Goal: Check status: Check status

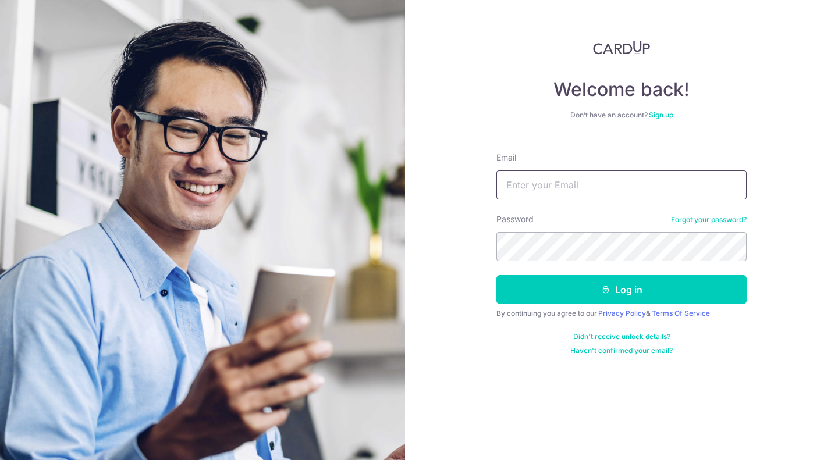
type input "[EMAIL_ADDRESS][DOMAIN_NAME]"
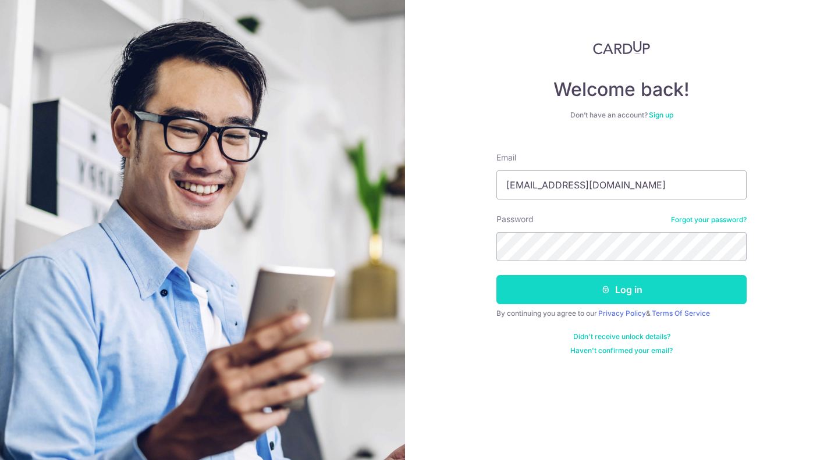
click at [559, 295] on button "Log in" at bounding box center [622, 289] width 250 height 29
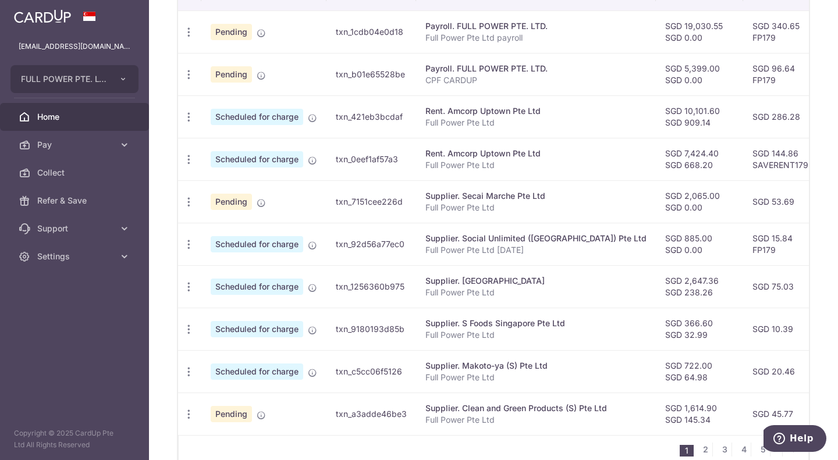
scroll to position [445, 0]
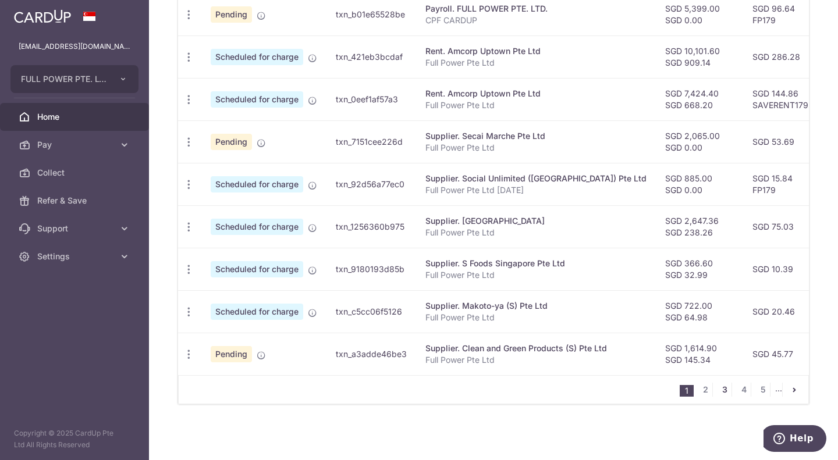
click at [723, 391] on link "3" at bounding box center [725, 390] width 14 height 14
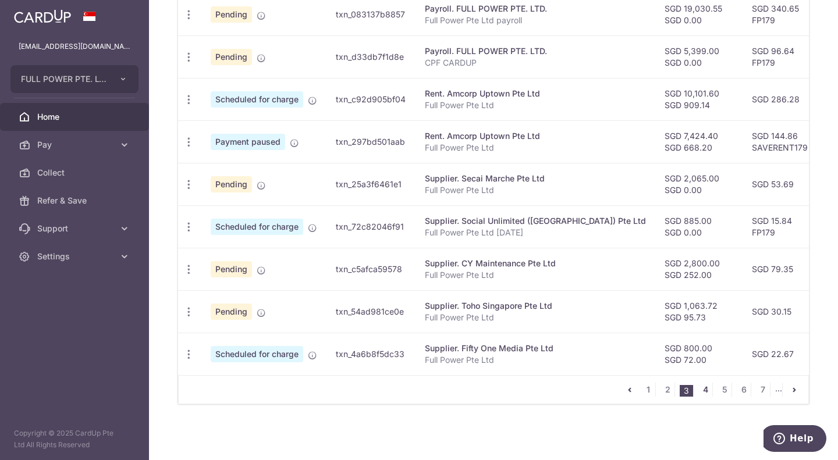
click at [699, 391] on link "4" at bounding box center [706, 390] width 14 height 14
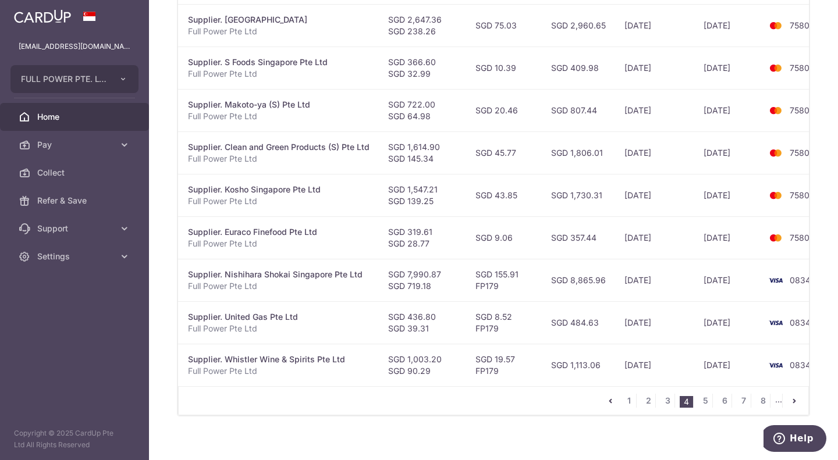
scroll to position [79, 0]
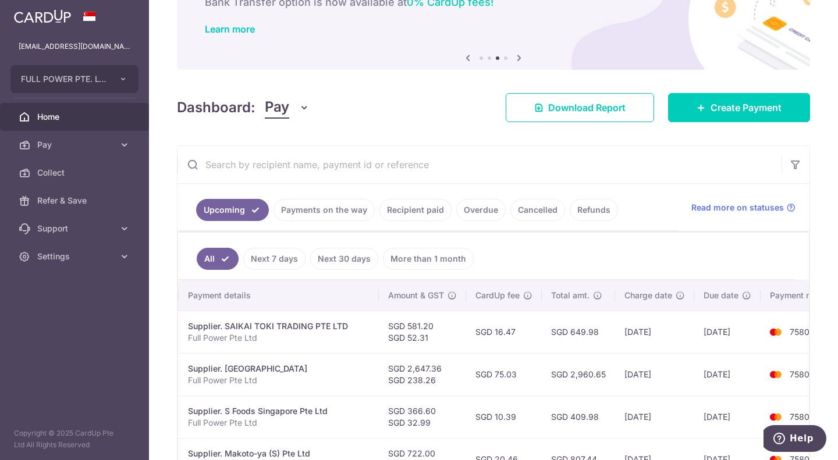
click at [399, 209] on link "Recipient paid" at bounding box center [416, 210] width 72 height 22
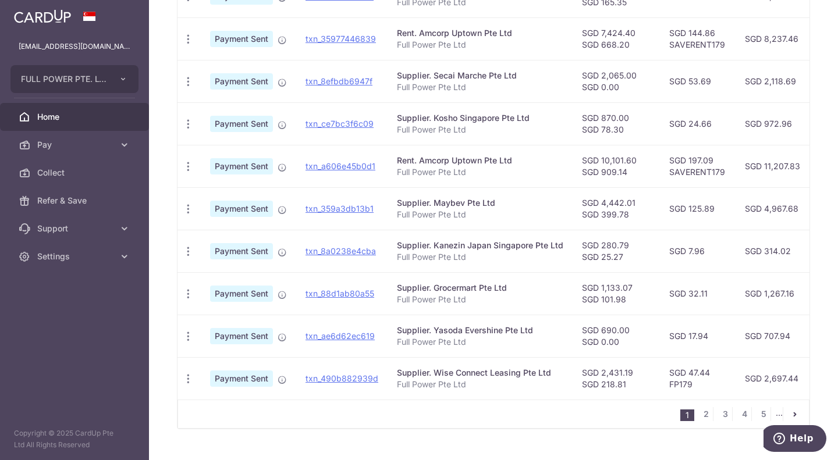
scroll to position [396, 0]
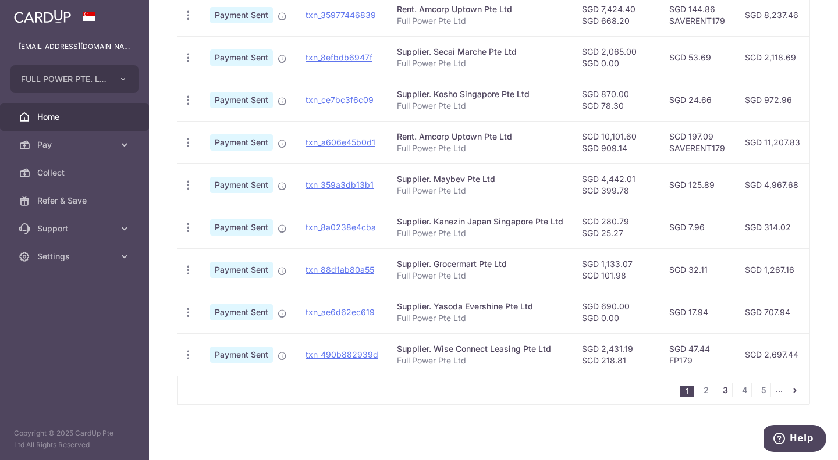
click at [722, 388] on link "3" at bounding box center [725, 391] width 14 height 14
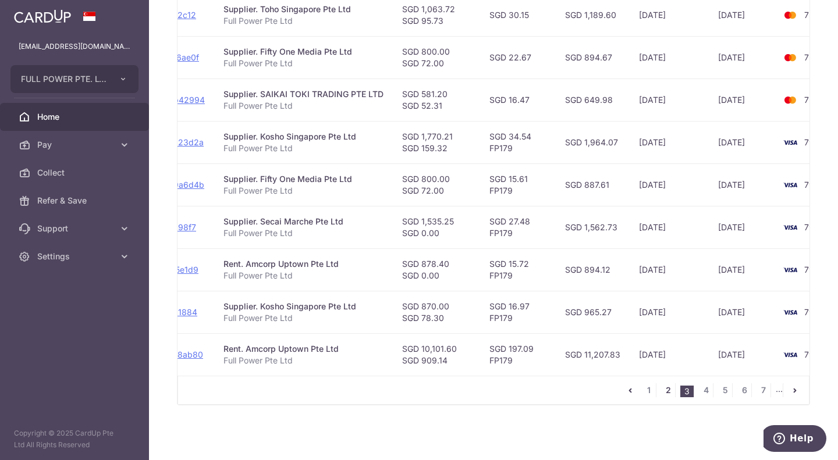
click at [663, 389] on link "2" at bounding box center [668, 391] width 14 height 14
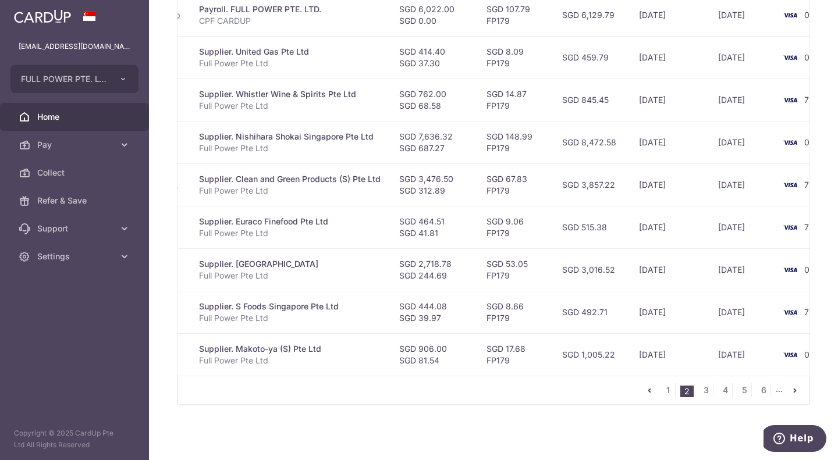
scroll to position [0, 200]
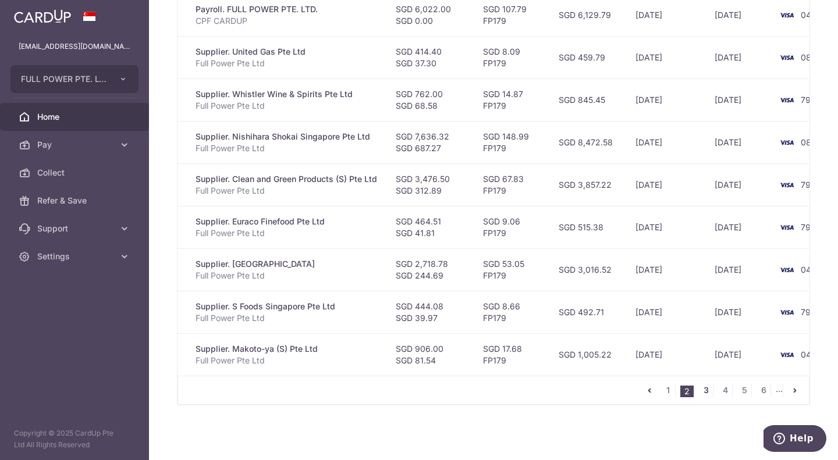
click at [699, 393] on link "3" at bounding box center [706, 391] width 14 height 14
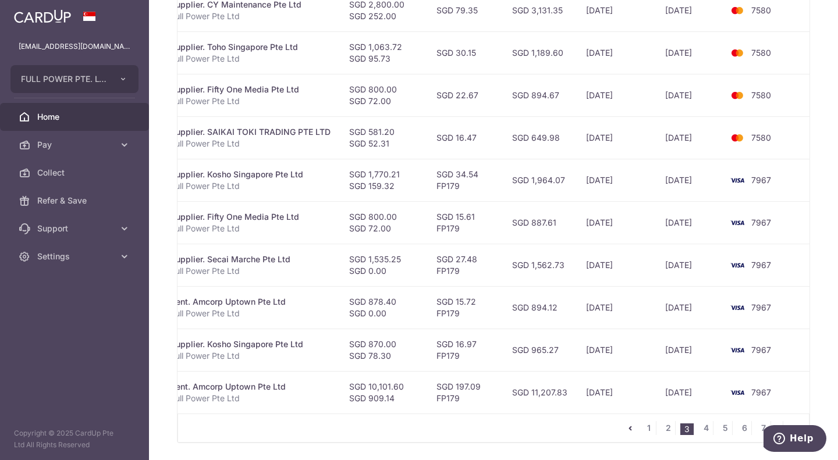
scroll to position [370, 0]
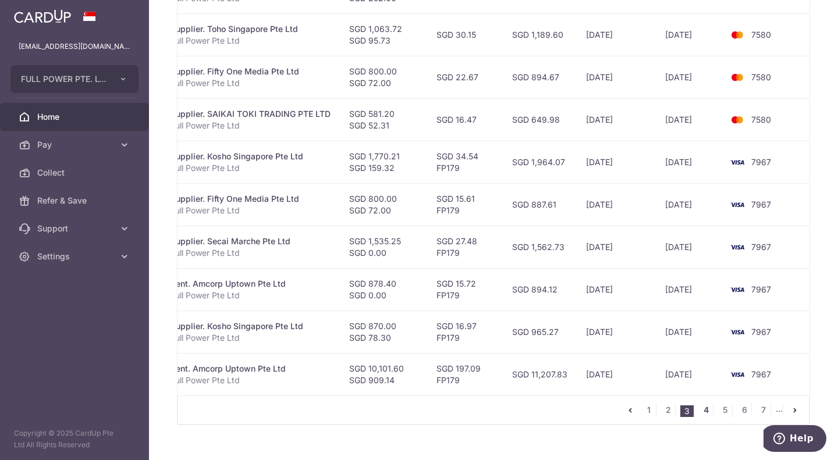
click at [700, 414] on link "4" at bounding box center [706, 410] width 14 height 14
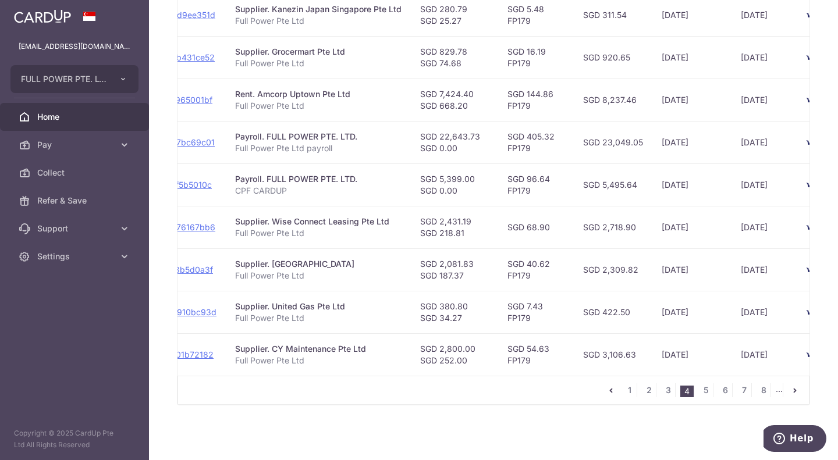
scroll to position [279, 0]
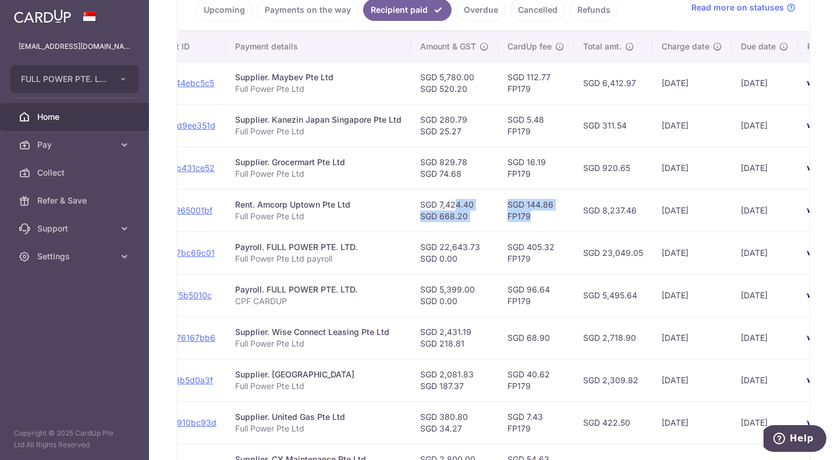
drag, startPoint x: 440, startPoint y: 207, endPoint x: 533, endPoint y: 216, distance: 93.0
click at [533, 216] on tr "PDF Receipt Payment Sent txn_475965001bf Rent. Amcorp Uptown Pte Ltd Full Power…" at bounding box center [451, 210] width 869 height 42
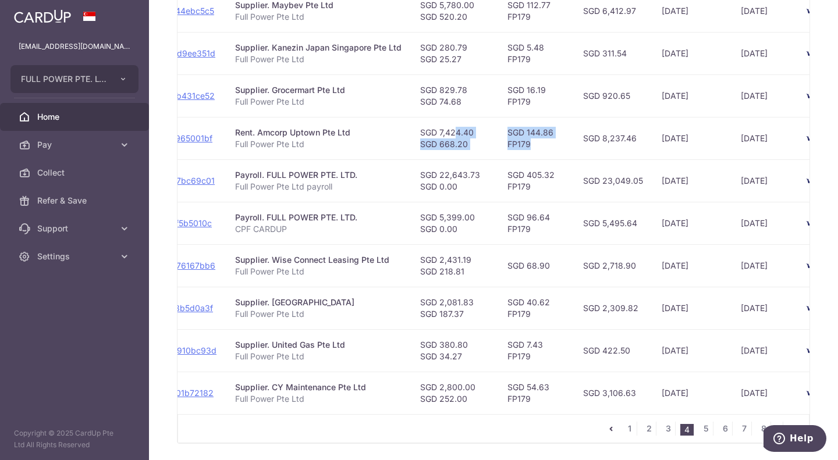
scroll to position [396, 0]
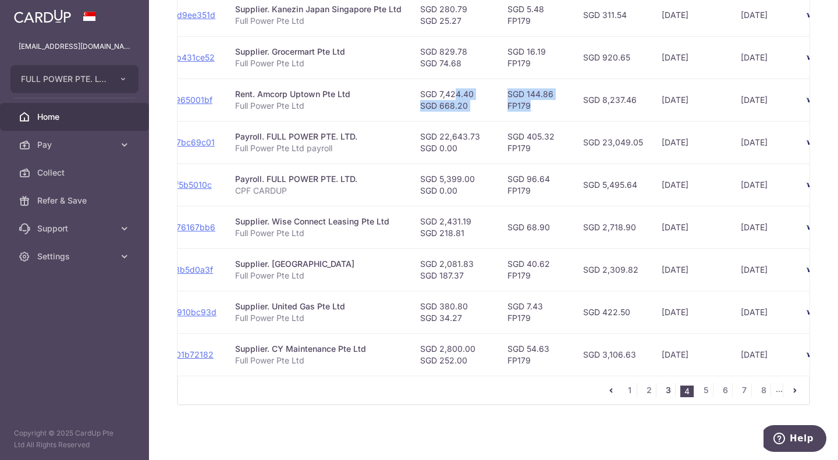
click at [661, 391] on link "3" at bounding box center [668, 391] width 14 height 14
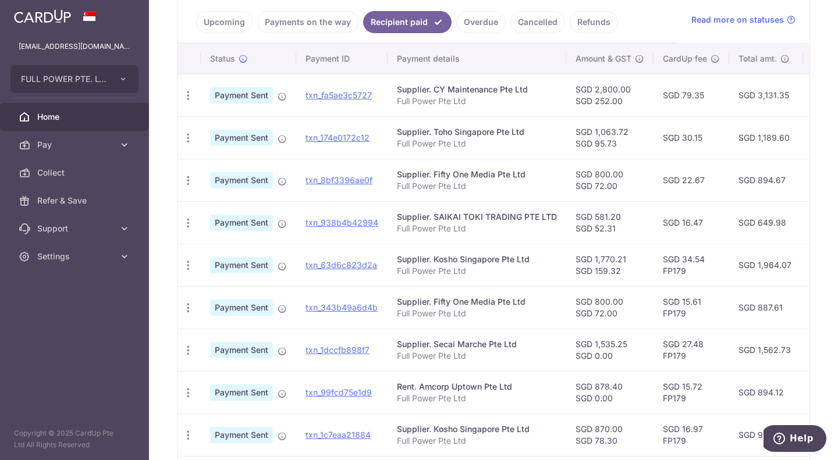
scroll to position [370, 0]
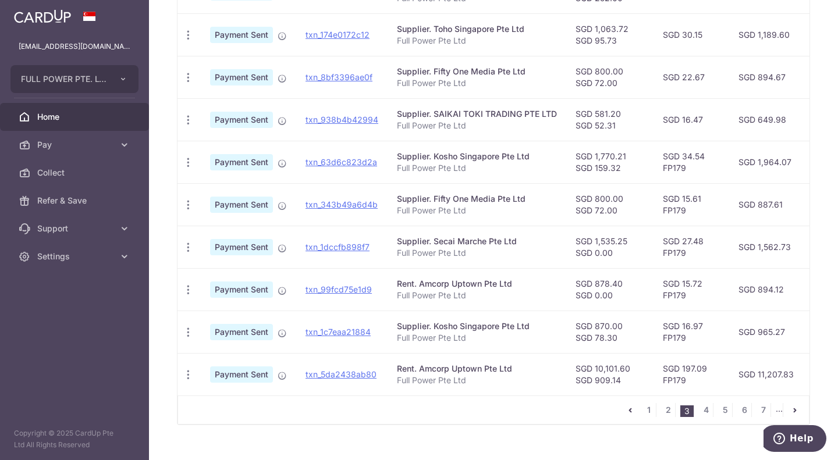
drag, startPoint x: 577, startPoint y: 279, endPoint x: 626, endPoint y: 296, distance: 51.5
click at [626, 296] on td "SGD 878.40 SGD 0.00" at bounding box center [609, 289] width 87 height 42
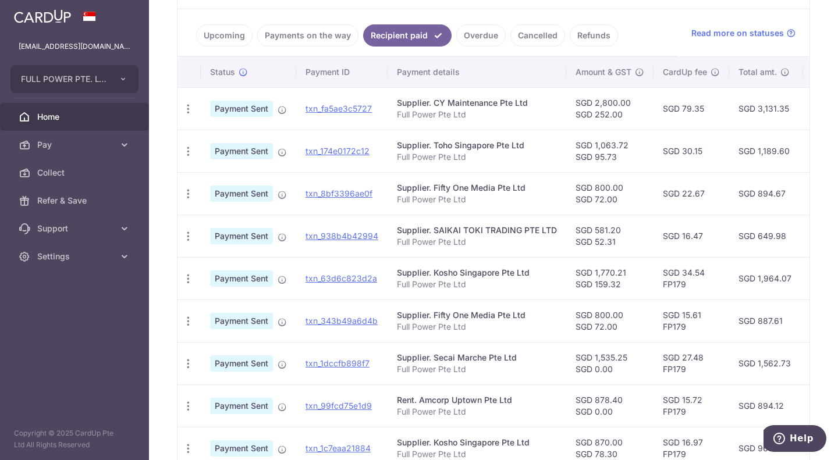
scroll to position [396, 0]
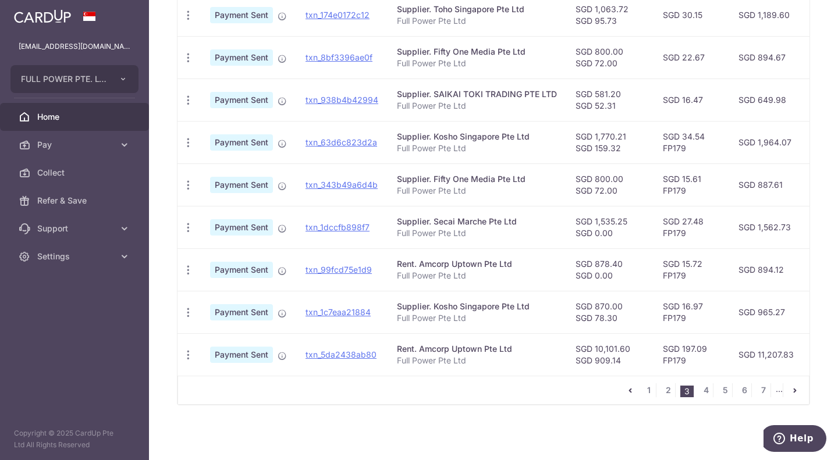
drag, startPoint x: 518, startPoint y: 299, endPoint x: 610, endPoint y: 318, distance: 94.7
click at [608, 318] on tr "PDF Receipt Payment Sent txn_1c7eaa21884 Supplier. Kosho Singapore Pte Ltd Full…" at bounding box center [608, 312] width 860 height 42
click at [644, 325] on td "SGD 870.00 SGD 78.30" at bounding box center [609, 312] width 87 height 42
drag, startPoint x: 747, startPoint y: 312, endPoint x: 785, endPoint y: 311, distance: 37.3
click at [785, 311] on td "SGD 965.27" at bounding box center [766, 312] width 74 height 42
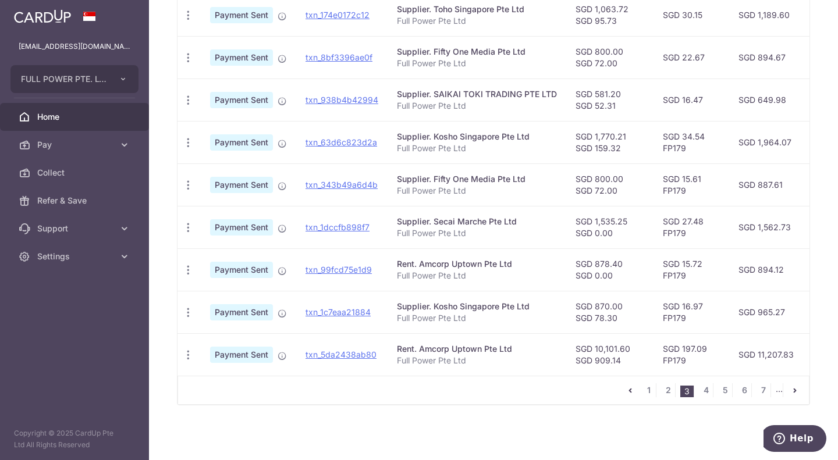
drag, startPoint x: 588, startPoint y: 301, endPoint x: 619, endPoint y: 317, distance: 34.9
click at [619, 317] on td "SGD 870.00 SGD 78.30" at bounding box center [609, 312] width 87 height 42
click at [700, 390] on link "4" at bounding box center [706, 391] width 14 height 14
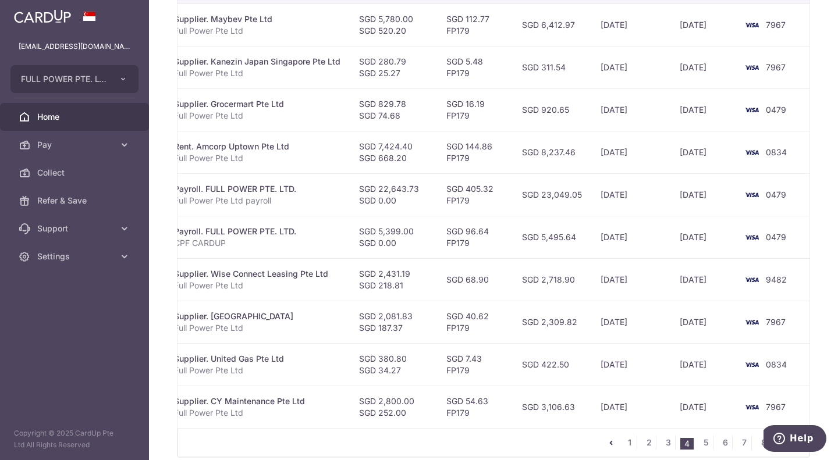
scroll to position [279, 0]
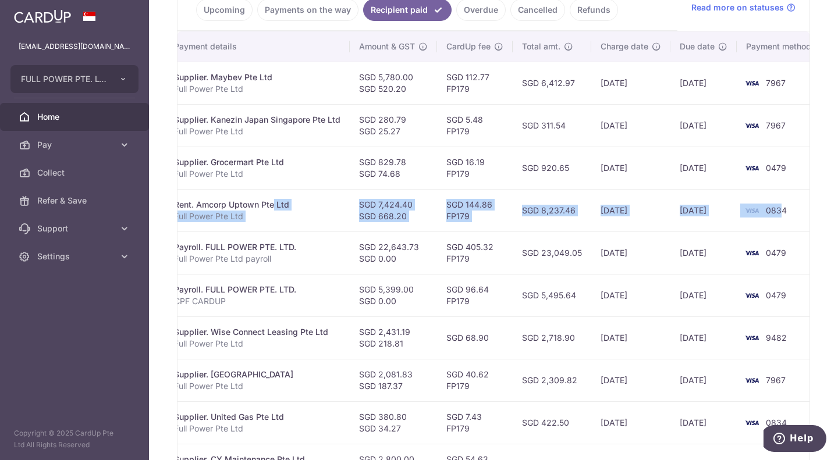
drag, startPoint x: 779, startPoint y: 218, endPoint x: 235, endPoint y: 206, distance: 543.8
click at [235, 206] on tr "PDF Receipt Payment Sent txn_475965001bf Rent. Amcorp Uptown Pte Ltd Full Power…" at bounding box center [390, 210] width 869 height 42
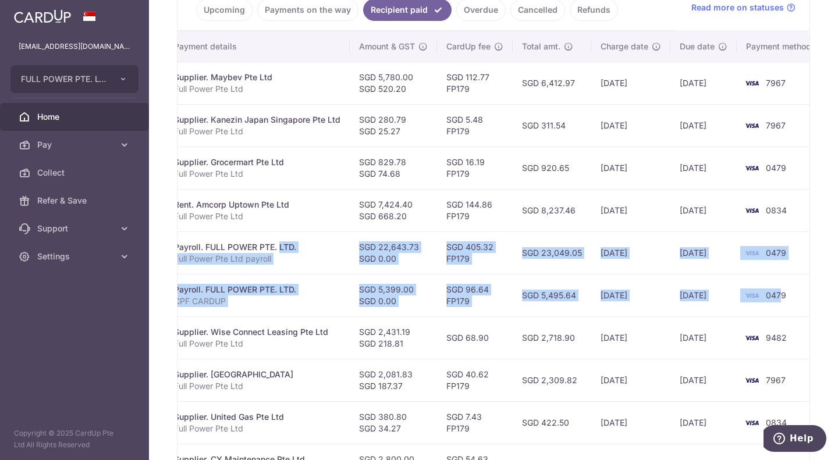
drag, startPoint x: 776, startPoint y: 307, endPoint x: 240, endPoint y: 247, distance: 539.5
click at [240, 247] on tbody "PDF Receipt Payment Sent txn_0cc44ebc5c5 Supplier. Maybev Pte Ltd Full Power Pt…" at bounding box center [390, 274] width 869 height 425
click at [481, 290] on td "SGD 96.64 FP179" at bounding box center [475, 295] width 76 height 42
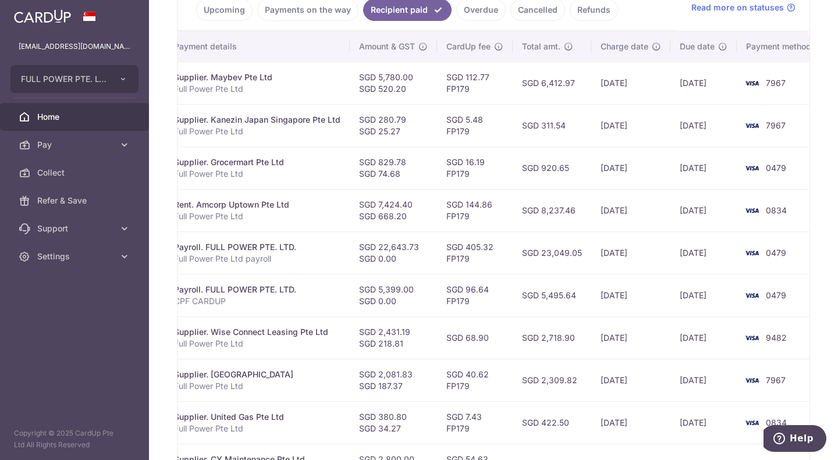
drag, startPoint x: 434, startPoint y: 209, endPoint x: 721, endPoint y: 218, distance: 286.5
click at [721, 218] on tr "PDF Receipt Payment Sent txn_475965001bf Rent. Amcorp Uptown Pte Ltd Full Power…" at bounding box center [390, 210] width 869 height 42
drag, startPoint x: 603, startPoint y: 179, endPoint x: 465, endPoint y: 177, distance: 138.0
click at [465, 177] on tr "PDF Receipt Payment Sent txn_c9db431ce52 Supplier. Grocermart Pte Ltd Full Powe…" at bounding box center [390, 168] width 869 height 42
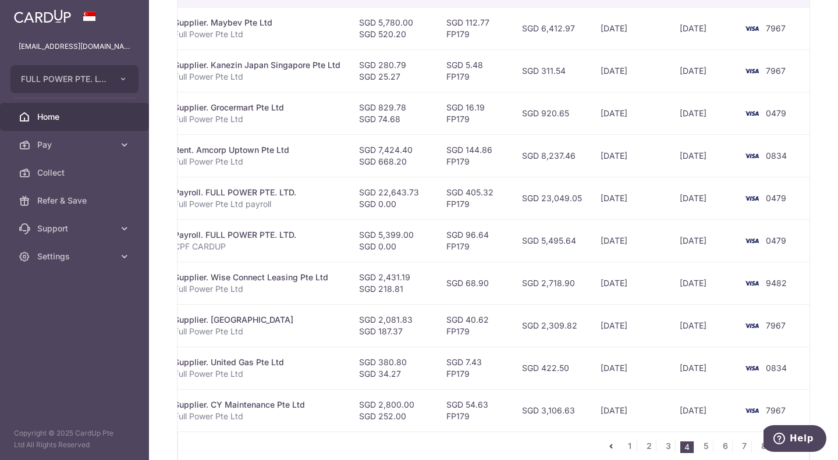
scroll to position [396, 0]
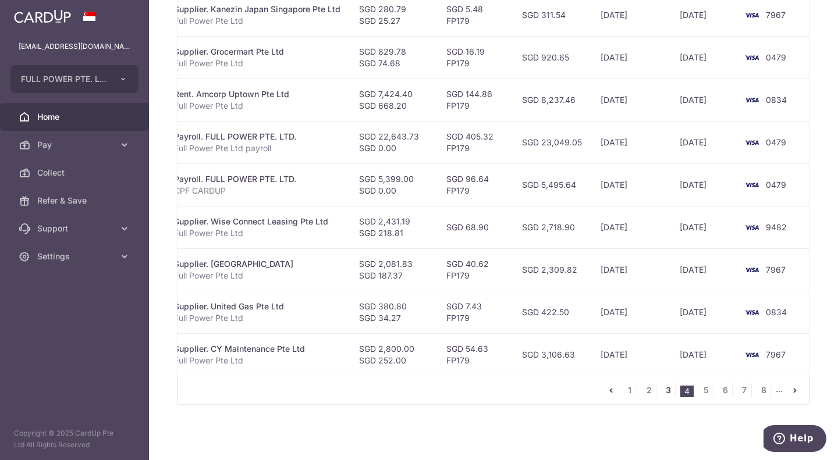
click at [661, 391] on link "3" at bounding box center [668, 391] width 14 height 14
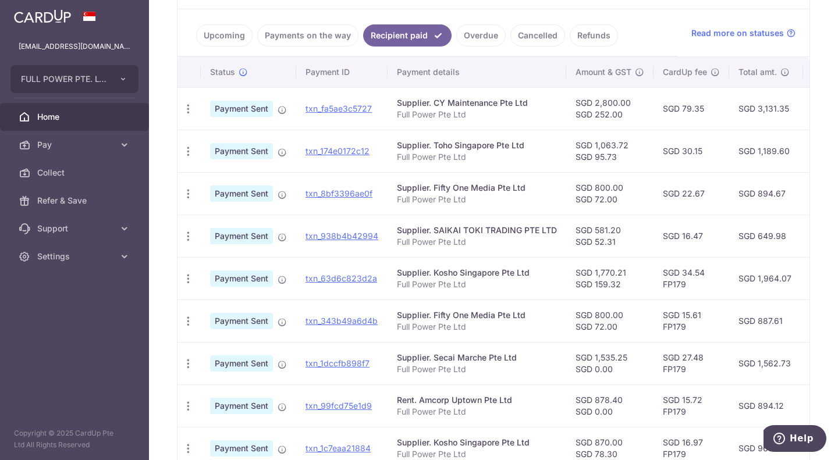
scroll to position [370, 0]
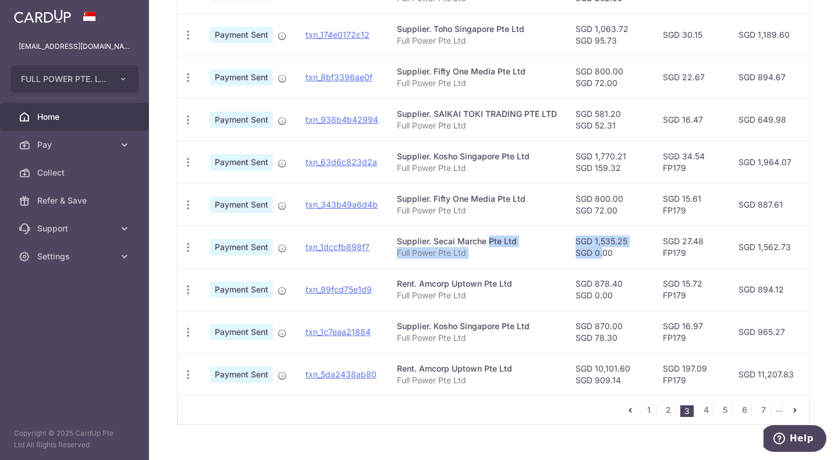
drag, startPoint x: 450, startPoint y: 243, endPoint x: 576, endPoint y: 260, distance: 127.4
click at [576, 260] on tr "PDF Receipt Payment Sent txn_1dccfb898f7 Supplier. Secai Marche Pte Ltd Full Po…" at bounding box center [608, 247] width 860 height 42
click at [499, 261] on td "Supplier. Secai Marche Pte Ltd Full Power Pte Ltd" at bounding box center [477, 247] width 179 height 42
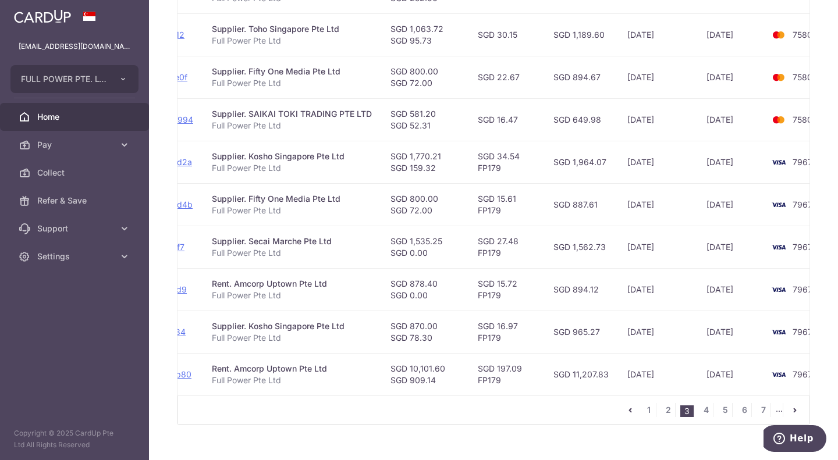
drag, startPoint x: 330, startPoint y: 209, endPoint x: 434, endPoint y: 212, distance: 104.2
click at [434, 212] on tr "PDF Receipt Payment Sent txn_343b49a6d4b Supplier. Fifty One Media Pte Ltd Full…" at bounding box center [422, 204] width 860 height 42
drag, startPoint x: 371, startPoint y: 155, endPoint x: 444, endPoint y: 169, distance: 73.5
click at [444, 169] on tr "PDF Receipt Payment Sent txn_63d6c823d2a Supplier. Kosho Singapore Pte Ltd Full…" at bounding box center [422, 162] width 860 height 42
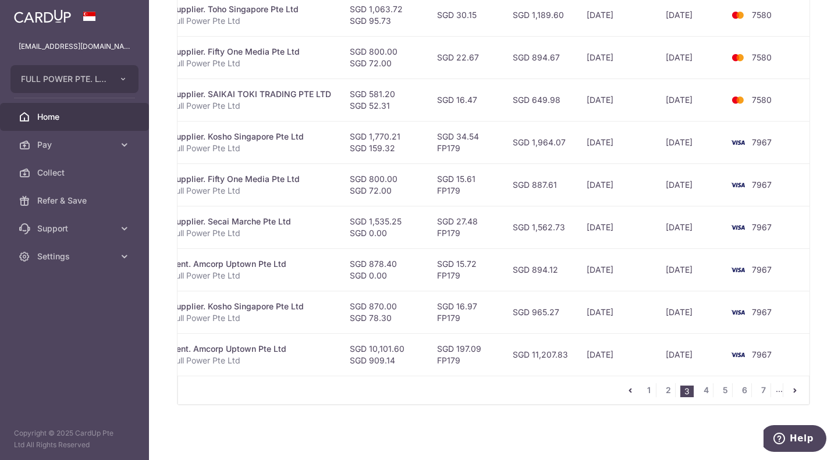
scroll to position [396, 0]
click at [663, 391] on link "2" at bounding box center [668, 391] width 14 height 14
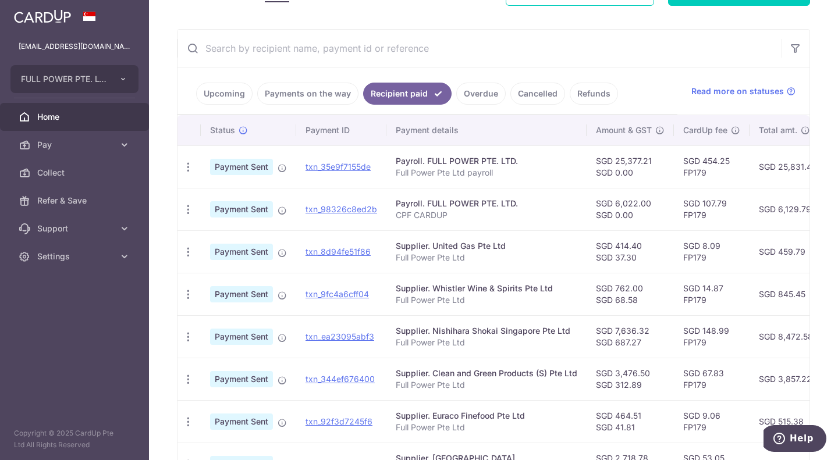
scroll to position [312, 0]
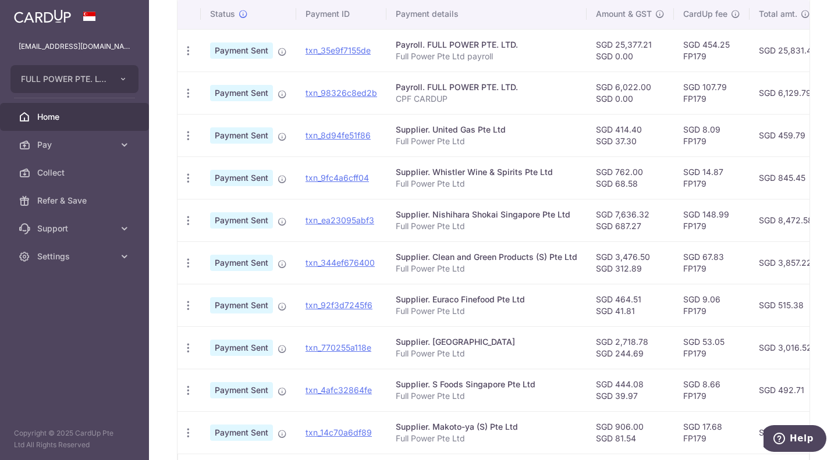
drag, startPoint x: 497, startPoint y: 308, endPoint x: 638, endPoint y: 314, distance: 141.6
click at [638, 314] on tr "PDF Receipt Payment Sent txn_92f3d7245f6 Supplier. Euraco Finefood Pte Ltd Full…" at bounding box center [619, 305] width 883 height 42
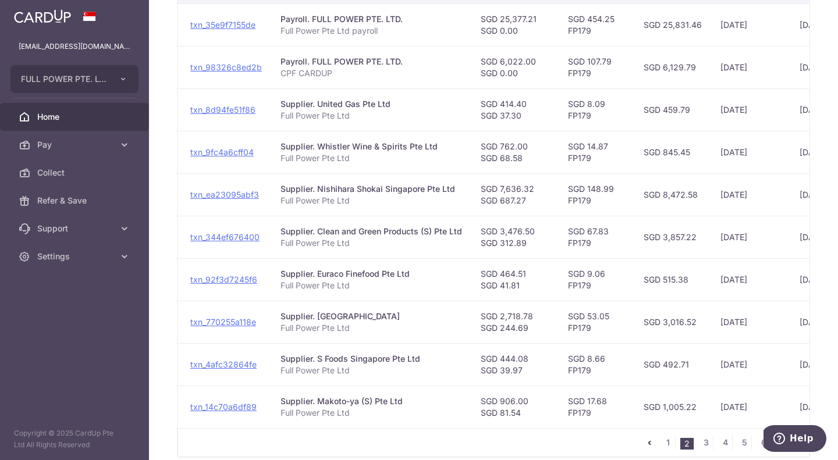
scroll to position [0, 96]
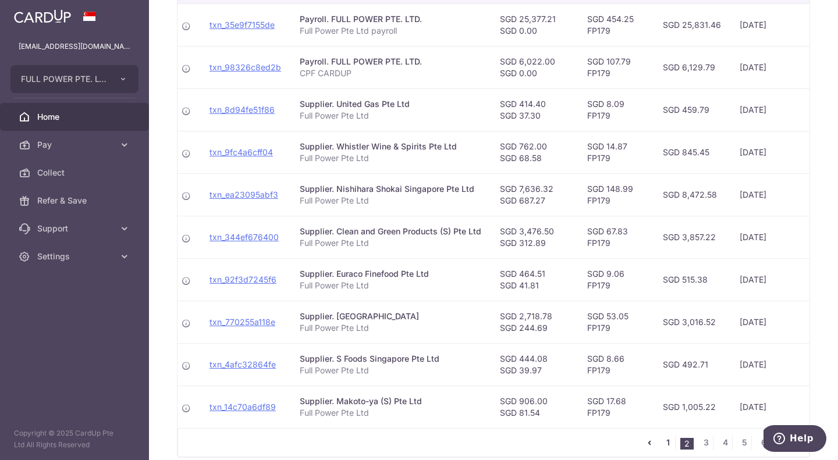
click at [661, 448] on link "1" at bounding box center [668, 443] width 14 height 14
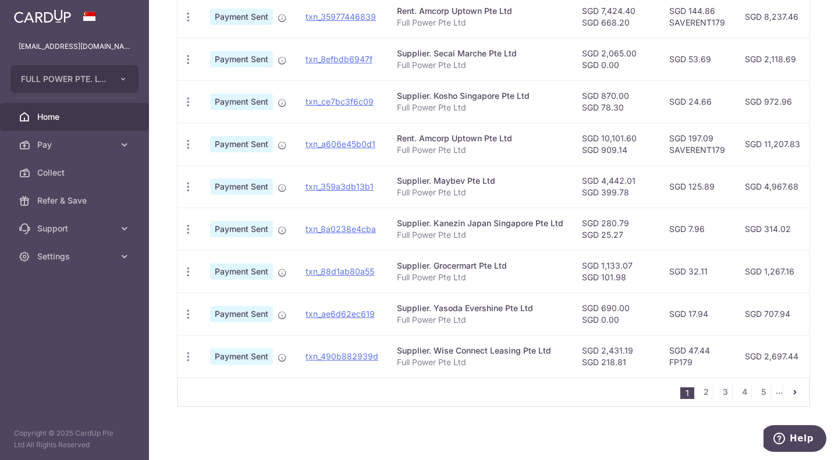
scroll to position [396, 0]
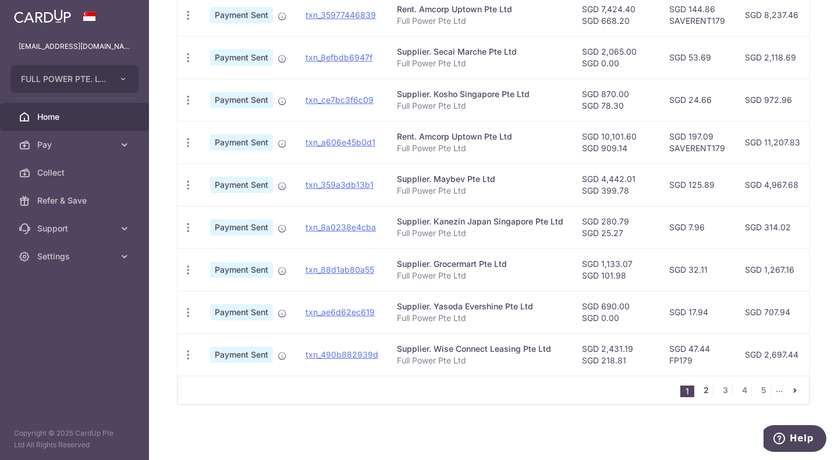
click at [699, 391] on link "2" at bounding box center [706, 391] width 14 height 14
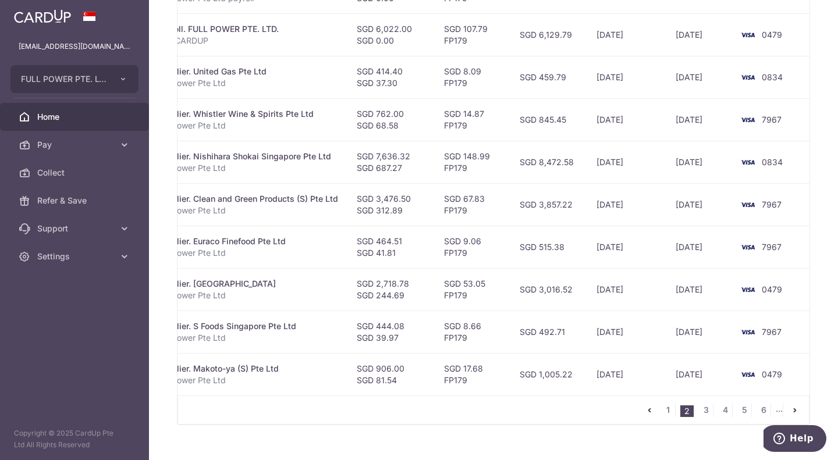
scroll to position [0, 241]
click at [700, 417] on link "3" at bounding box center [706, 410] width 14 height 14
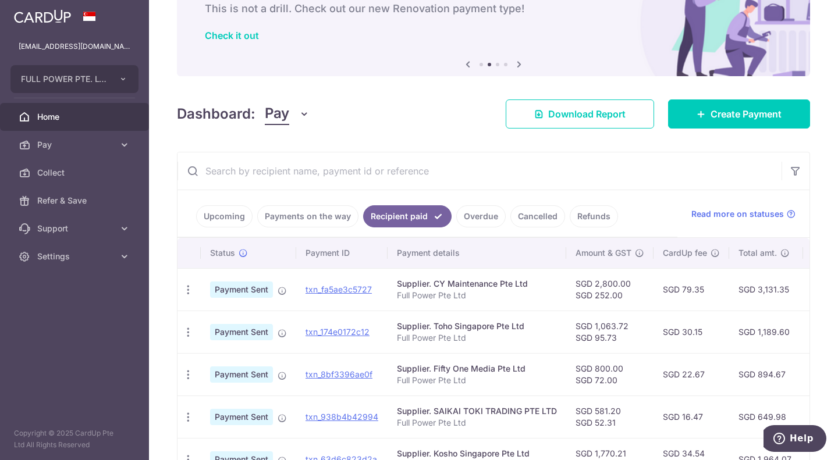
scroll to position [137, 0]
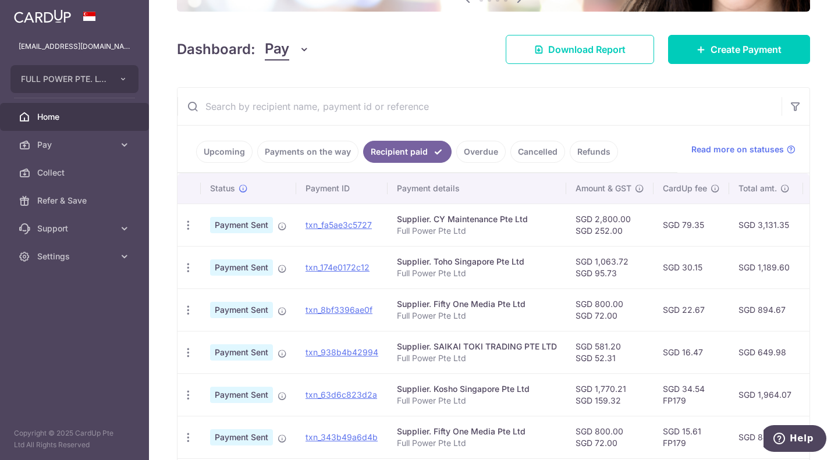
drag, startPoint x: 504, startPoint y: 296, endPoint x: 700, endPoint y: 308, distance: 196.6
click at [700, 308] on tr "PDF Receipt Payment Sent txn_8bf3396ae0f Supplier. Fifty One Media Pte Ltd Full…" at bounding box center [608, 310] width 860 height 42
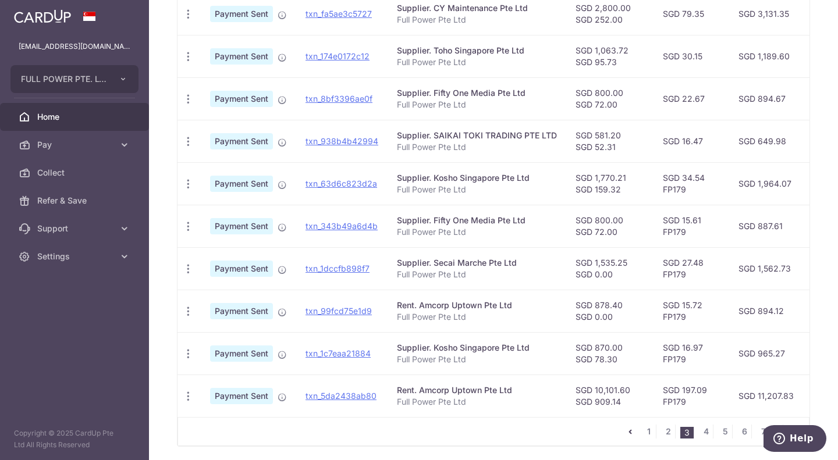
scroll to position [370, 0]
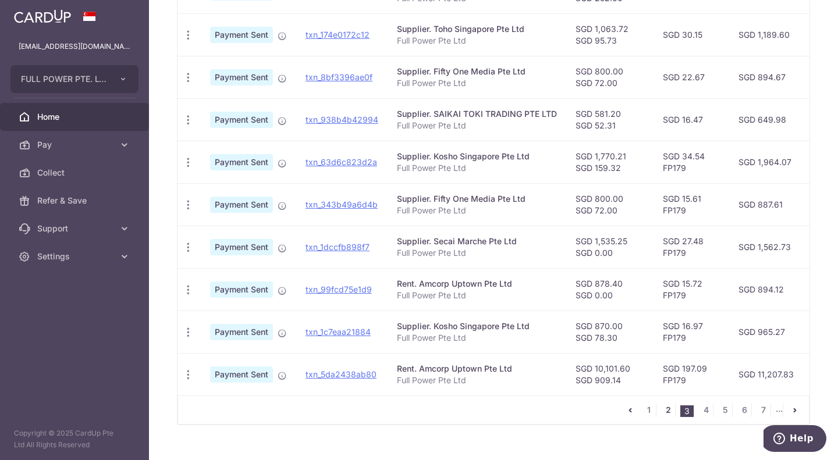
click at [666, 416] on link "2" at bounding box center [668, 410] width 14 height 14
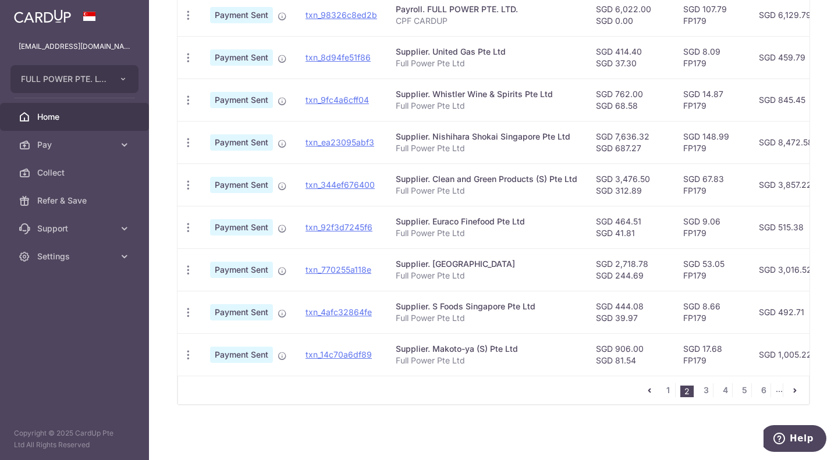
scroll to position [396, 0]
click at [665, 391] on link "1" at bounding box center [668, 391] width 14 height 14
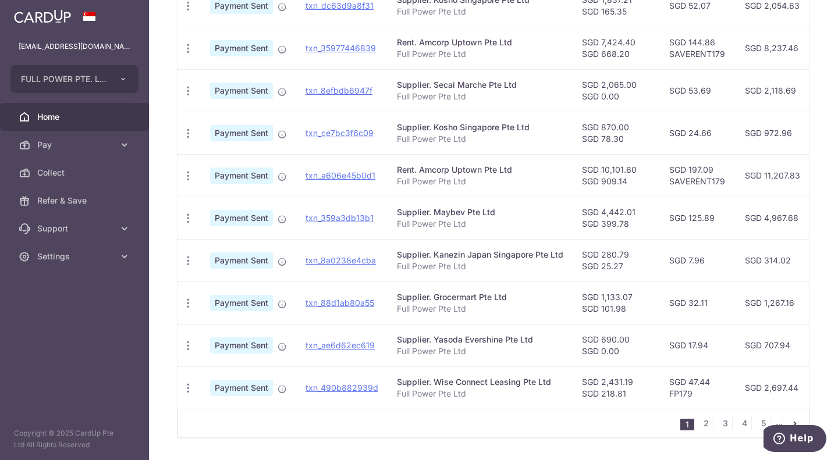
scroll to position [370, 0]
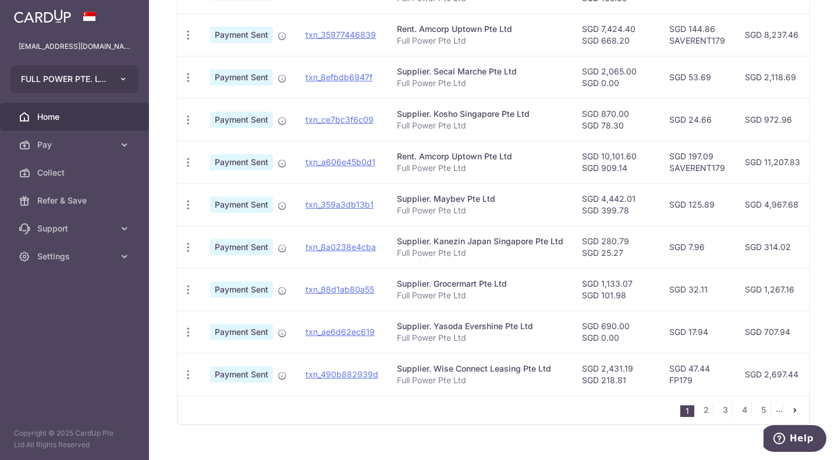
click at [111, 79] on button "FULL POWER PTE. LTD." at bounding box center [74, 79] width 128 height 28
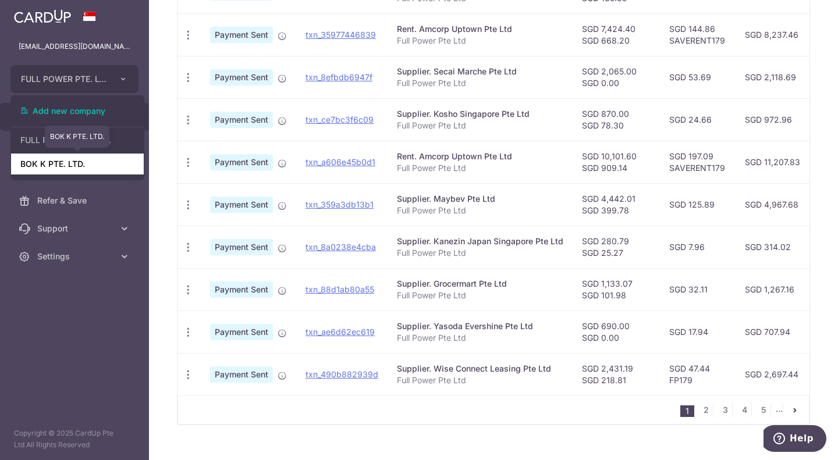
click at [69, 162] on link "BOK K PTE. LTD." at bounding box center [77, 164] width 133 height 21
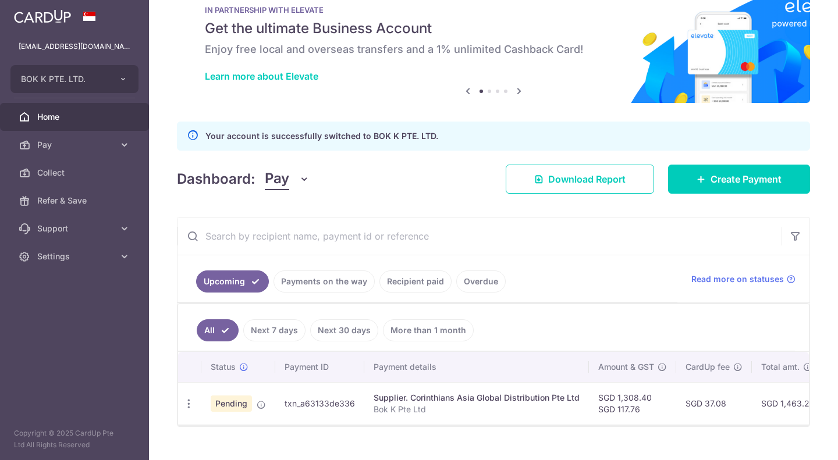
scroll to position [59, 0]
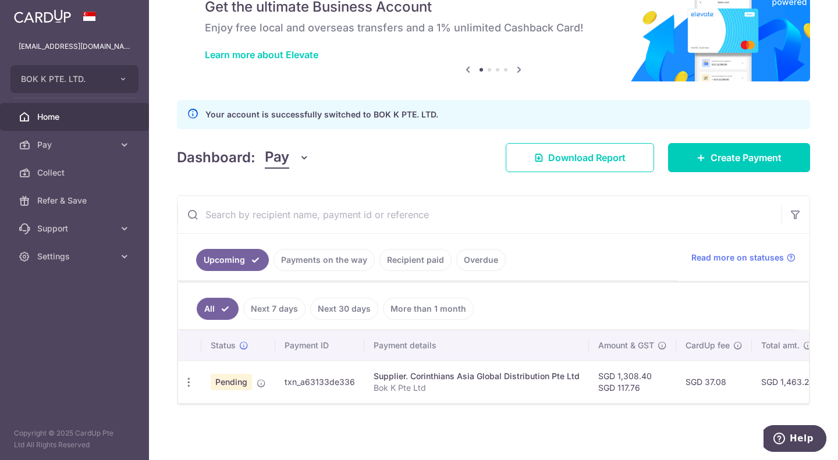
click at [411, 253] on link "Recipient paid" at bounding box center [416, 260] width 72 height 22
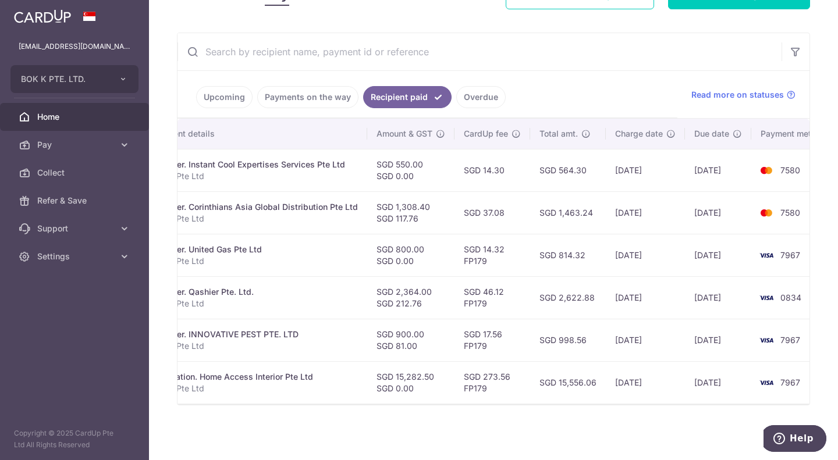
scroll to position [0, 246]
